Goal: Transaction & Acquisition: Purchase product/service

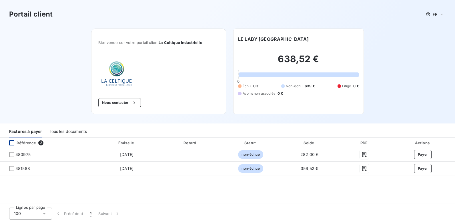
click at [12, 143] on div at bounding box center [11, 143] width 5 height 5
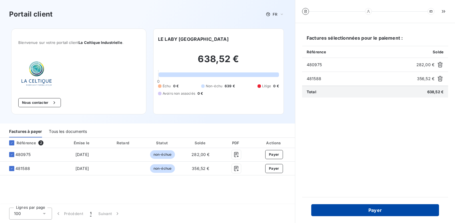
click at [381, 212] on button "Payer" at bounding box center [375, 211] width 128 height 12
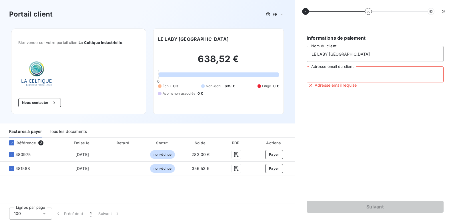
click at [365, 74] on input "Adresse email du client" at bounding box center [375, 75] width 137 height 16
type input "[EMAIL_ADDRESS][DOMAIN_NAME]"
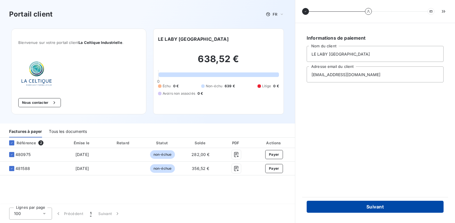
click at [376, 203] on button "Suivant" at bounding box center [375, 207] width 137 height 12
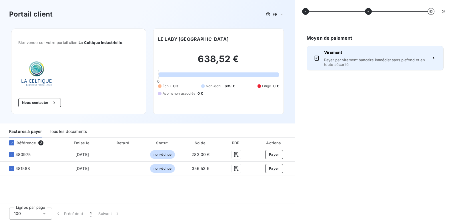
click at [392, 58] on span "Payer par virement bancaire immédiat sans plafond et en toute sécurité" at bounding box center [375, 62] width 102 height 9
